Goal: Information Seeking & Learning: Learn about a topic

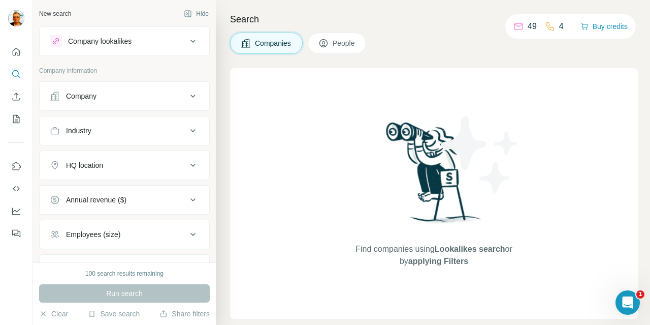
click at [273, 42] on span "Companies" at bounding box center [273, 43] width 37 height 10
click at [158, 43] on div "Company lookalikes" at bounding box center [118, 41] width 137 height 12
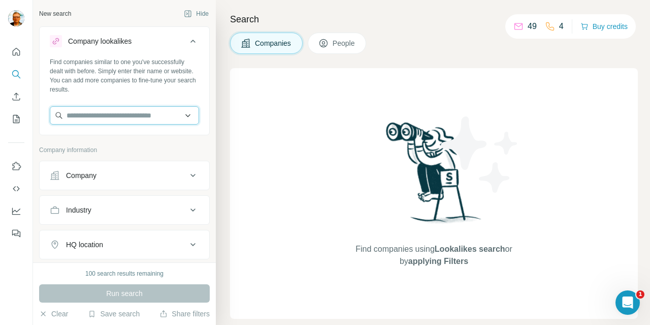
click at [158, 120] on input "text" at bounding box center [124, 115] width 149 height 18
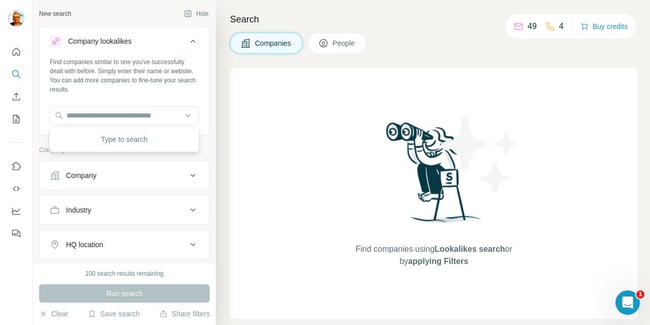
click at [149, 168] on button "Company" at bounding box center [125, 175] width 170 height 24
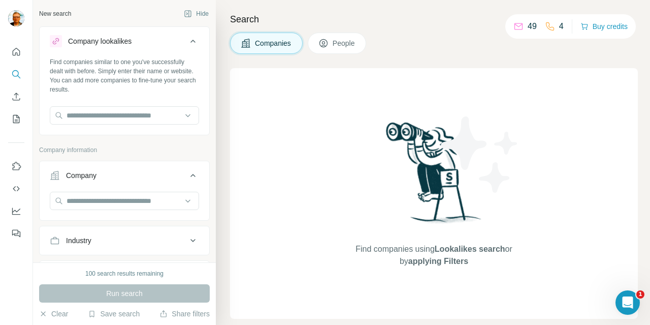
click at [277, 41] on span "Companies" at bounding box center [273, 43] width 37 height 10
click at [439, 261] on span "applying Filters" at bounding box center [439, 261] width 60 height 9
click at [128, 177] on div "Company" at bounding box center [118, 175] width 137 height 10
click at [110, 175] on div "Company" at bounding box center [118, 175] width 137 height 10
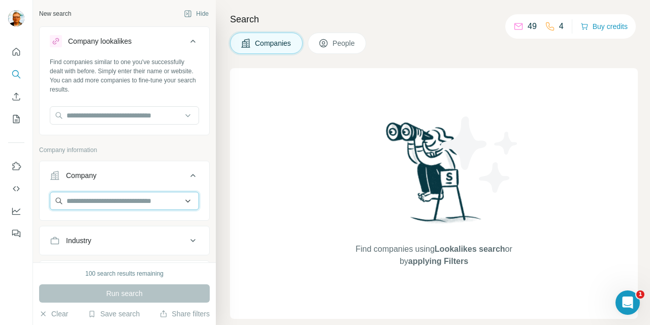
click at [108, 207] on input "text" at bounding box center [124, 201] width 149 height 18
click at [113, 192] on input "text" at bounding box center [124, 201] width 149 height 18
click at [118, 256] on ul "Company Industry HQ location Annual revenue ($) Employees (size) Technologies K…" at bounding box center [124, 294] width 171 height 267
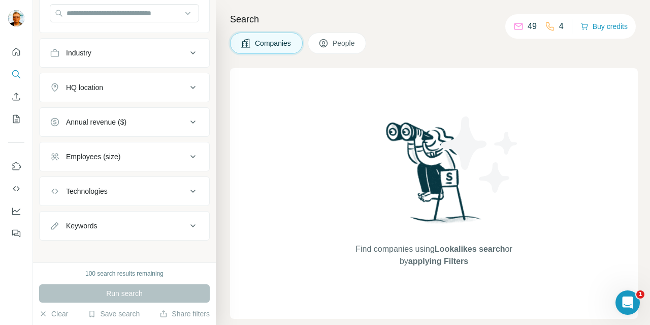
scroll to position [191, 0]
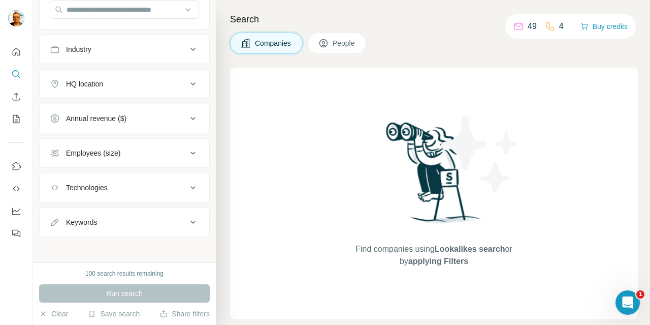
click at [176, 188] on div "Technologies" at bounding box center [118, 187] width 137 height 10
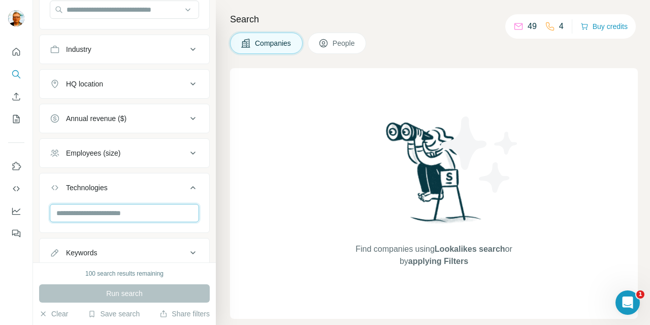
click at [159, 218] on input "text" at bounding box center [124, 213] width 149 height 18
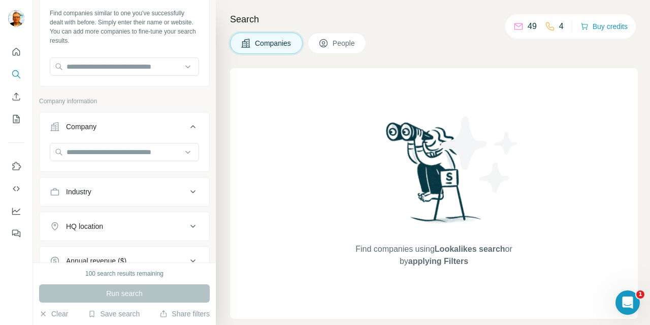
scroll to position [37, 0]
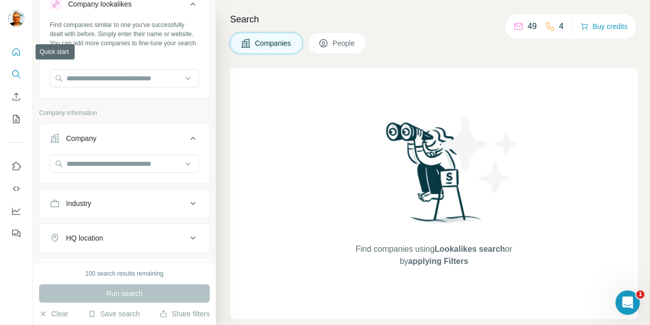
click at [18, 46] on button "Quick start" at bounding box center [16, 52] width 16 height 18
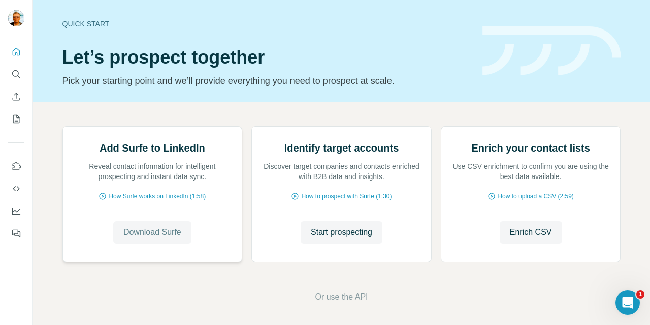
click at [169, 236] on span "Download Surfe" at bounding box center [152, 232] width 58 height 12
